Goal: Use online tool/utility: Utilize a website feature to perform a specific function

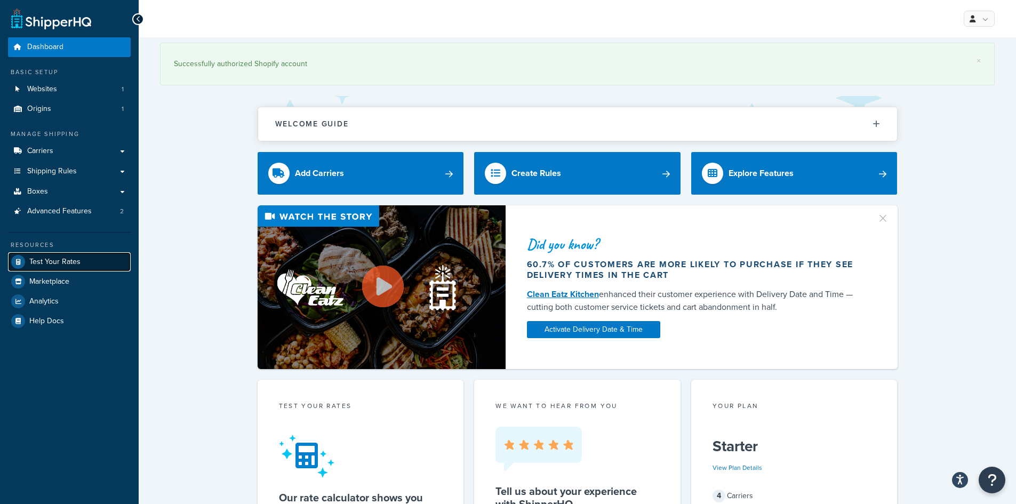
click at [56, 260] on span "Test Your Rates" at bounding box center [54, 262] width 51 height 9
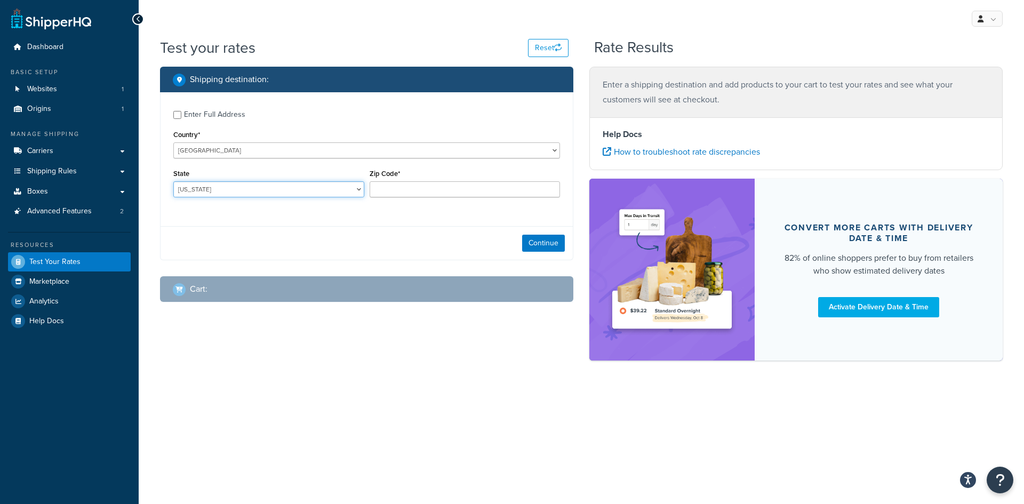
click at [258, 195] on select "[US_STATE] [US_STATE] [US_STATE] [US_STATE] [US_STATE] Armed Forces Americas Ar…" at bounding box center [268, 189] width 191 height 16
select select "ME"
click at [173, 182] on select "[US_STATE] [US_STATE] [US_STATE] [US_STATE] [US_STATE] Armed Forces Americas Ar…" at bounding box center [268, 189] width 191 height 16
click at [416, 183] on input "Zip Code*" at bounding box center [465, 189] width 191 height 16
type input "04548"
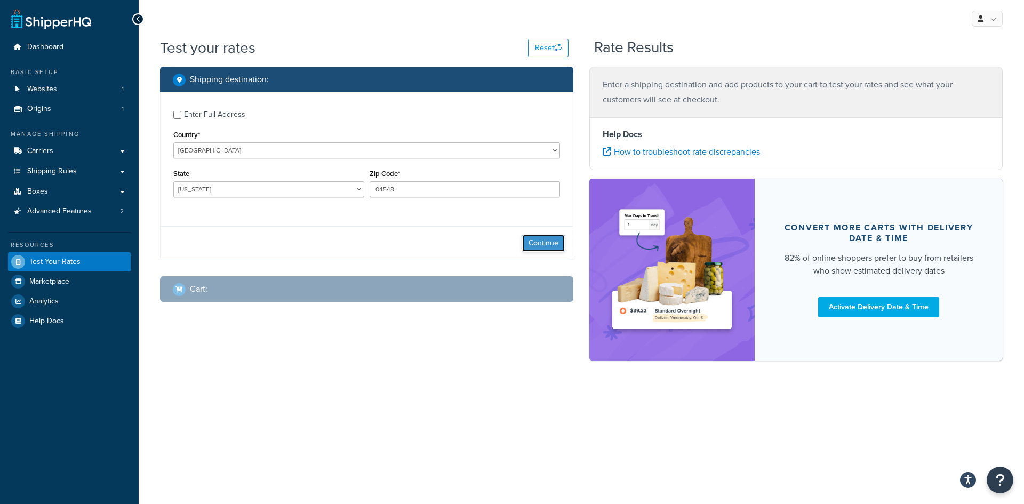
click at [533, 246] on button "Continue" at bounding box center [543, 243] width 43 height 17
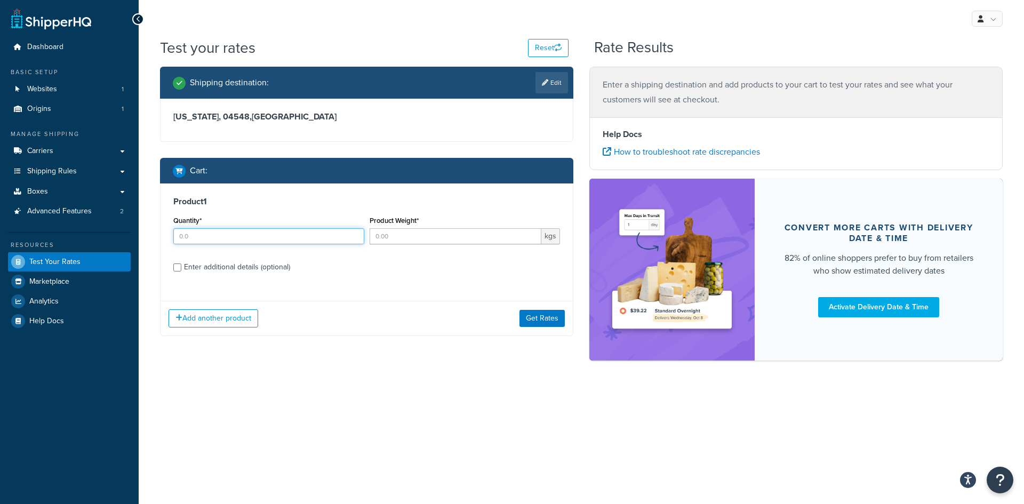
click at [241, 235] on input "Quantity*" at bounding box center [268, 236] width 191 height 16
type input "1"
type input ".2"
click at [542, 318] on button "Get Rates" at bounding box center [542, 318] width 45 height 17
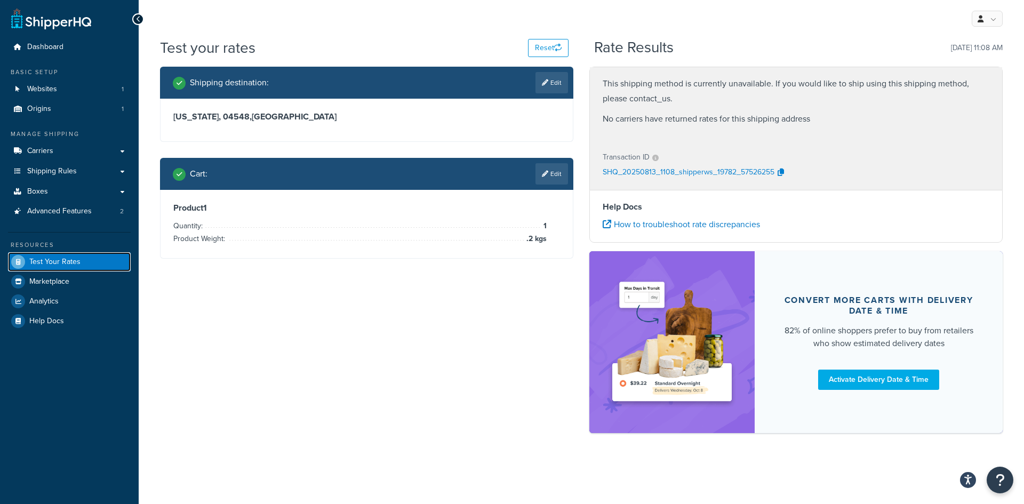
click at [58, 261] on span "Test Your Rates" at bounding box center [54, 262] width 51 height 9
click at [548, 43] on button "Reset" at bounding box center [548, 48] width 41 height 18
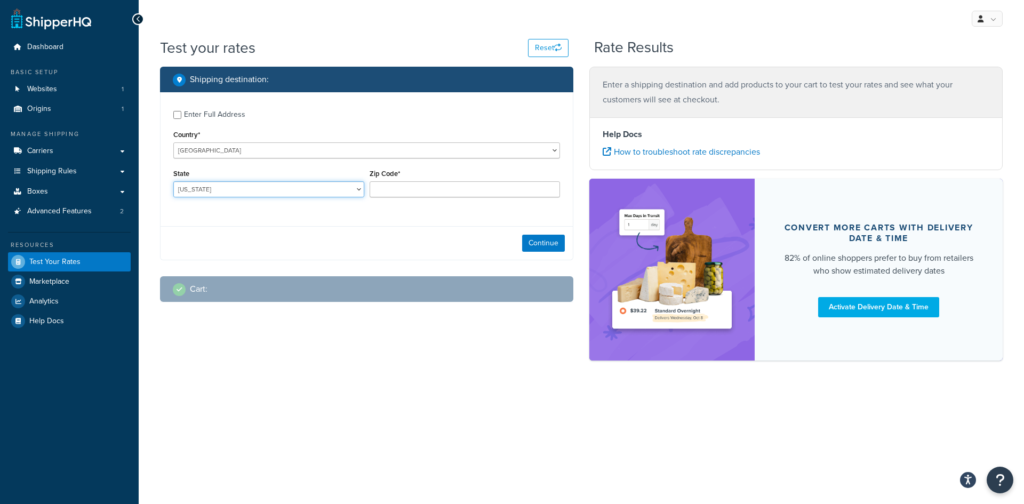
click at [327, 193] on select "[US_STATE] [US_STATE] [US_STATE] [US_STATE] [US_STATE] Armed Forces Americas Ar…" at bounding box center [268, 189] width 191 height 16
select select "CA"
click at [173, 182] on select "[US_STATE] [US_STATE] [US_STATE] [US_STATE] [US_STATE] Armed Forces Americas Ar…" at bounding box center [268, 189] width 191 height 16
click at [443, 177] on div "Zip Code*" at bounding box center [465, 181] width 191 height 31
click at [458, 190] on input "Zip Code*" at bounding box center [465, 189] width 191 height 16
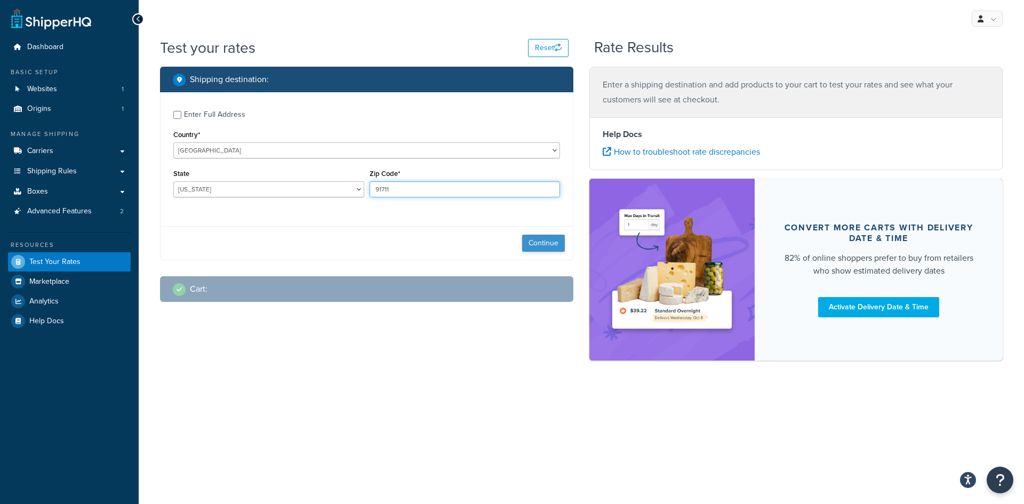
type input "91711"
click at [541, 244] on button "Continue" at bounding box center [543, 243] width 43 height 17
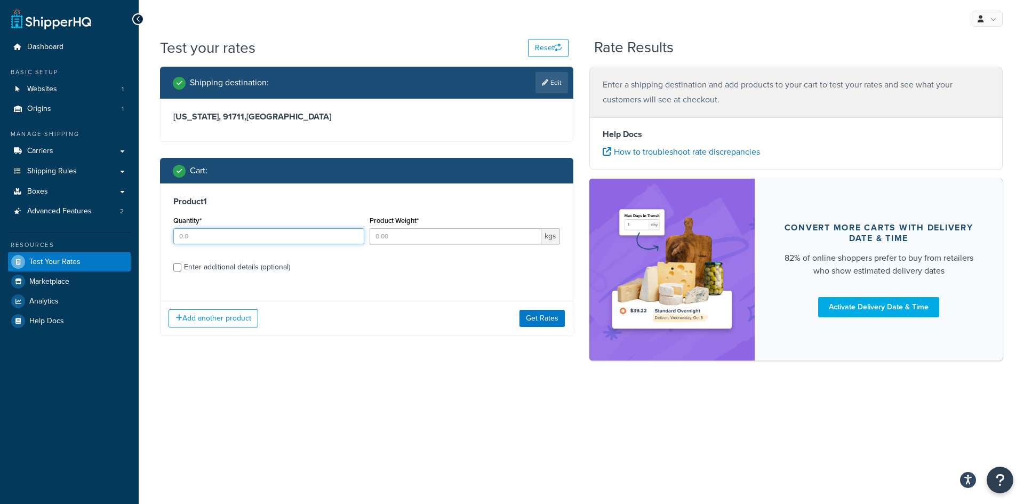
click at [222, 238] on input "Quantity*" at bounding box center [268, 236] width 191 height 16
type input "1"
type input ".0"
type input ".2"
click at [534, 325] on button "Get Rates" at bounding box center [542, 318] width 45 height 17
